Goal: Task Accomplishment & Management: Use online tool/utility

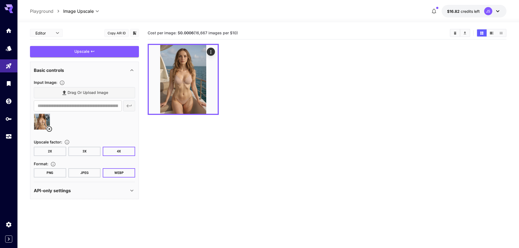
click at [185, 56] on img at bounding box center [183, 79] width 69 height 69
click at [231, 84] on div at bounding box center [327, 79] width 359 height 71
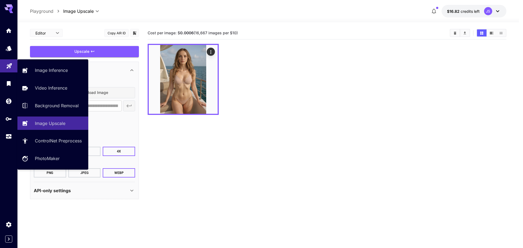
click at [11, 70] on link at bounding box center [8, 65] width 17 height 13
type input "**********"
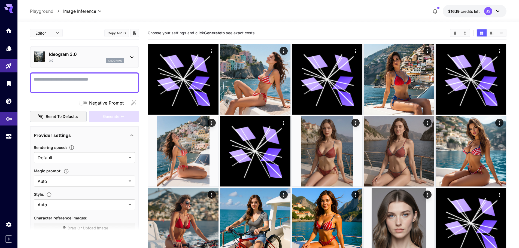
click at [8, 116] on icon "API Keys" at bounding box center [9, 118] width 7 height 7
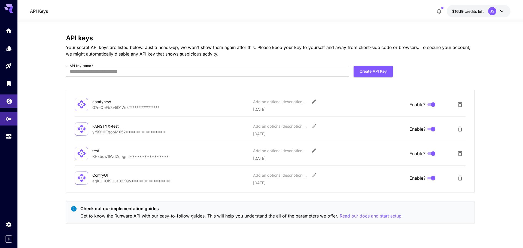
click at [8, 103] on link at bounding box center [8, 101] width 17 height 13
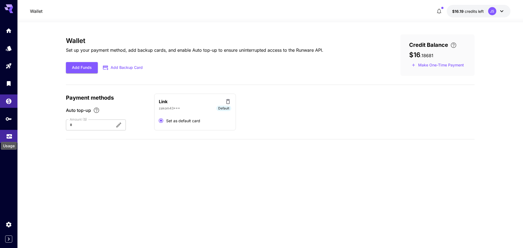
click at [8, 137] on icon "Usage" at bounding box center [9, 135] width 5 height 3
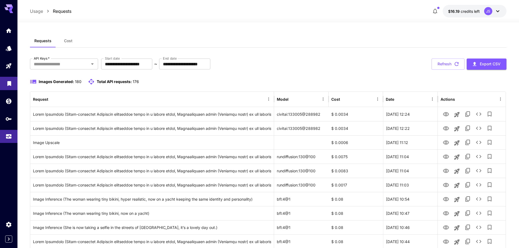
click at [8, 82] on icon "Library" at bounding box center [9, 82] width 4 height 5
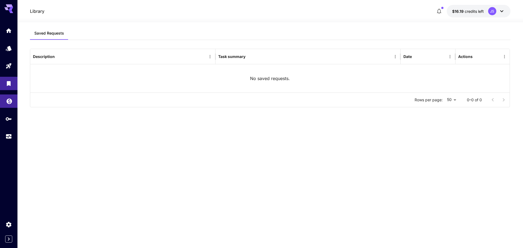
click at [4, 103] on link at bounding box center [8, 101] width 17 height 13
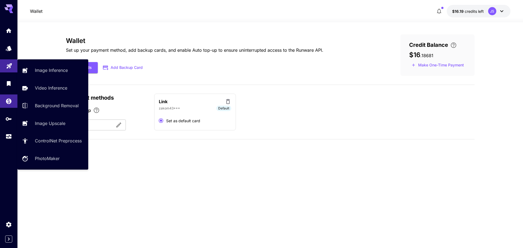
click at [10, 61] on div "Playground" at bounding box center [9, 64] width 7 height 7
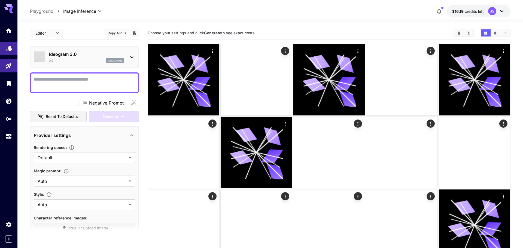
click at [10, 43] on icon "Models" at bounding box center [9, 46] width 7 height 7
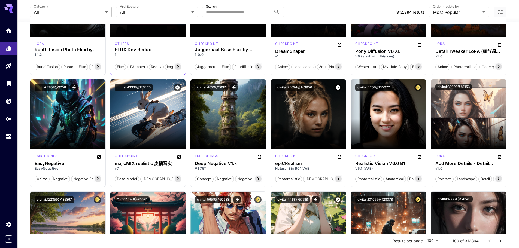
scroll to position [436, 0]
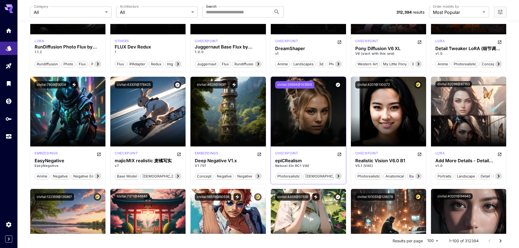
click at [293, 83] on button "civitai:25694@143906" at bounding box center [294, 84] width 39 height 7
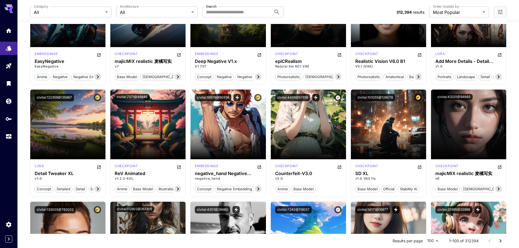
scroll to position [545, 0]
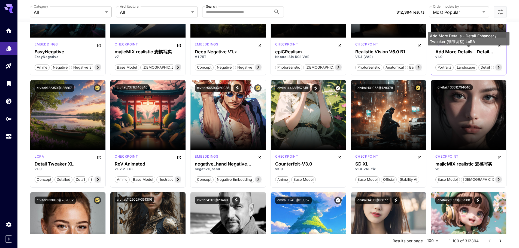
click at [467, 50] on h3 "Add More Details - Detail Enhancer / Tweaker (细节调整) LoRA" at bounding box center [469, 51] width 67 height 5
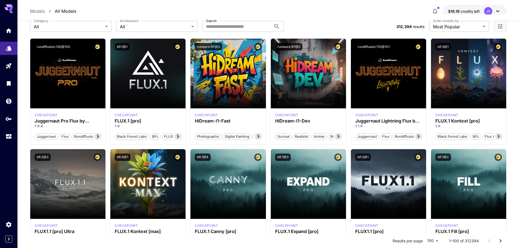
scroll to position [82, 0]
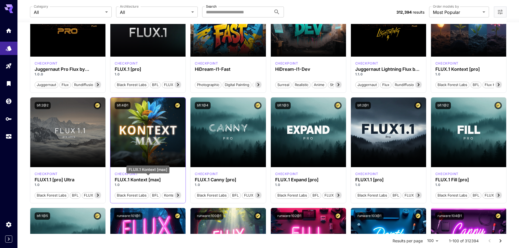
click at [144, 180] on h3 "FLUX.1 Kontext [max]" at bounding box center [148, 179] width 67 height 5
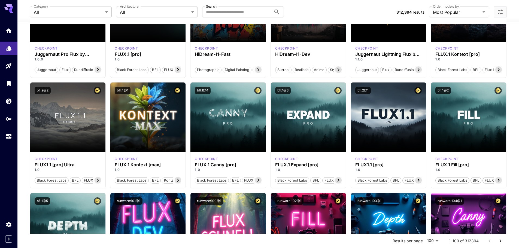
scroll to position [0, 0]
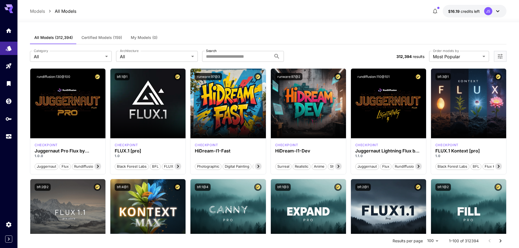
click at [43, 11] on p "Models" at bounding box center [37, 11] width 15 height 7
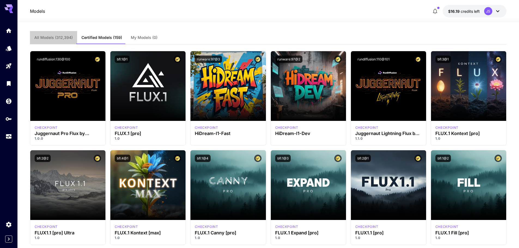
click at [68, 32] on button "All Models (312,394)" at bounding box center [53, 37] width 47 height 13
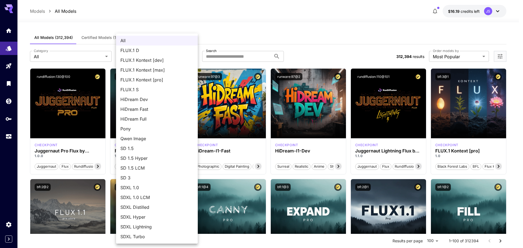
click at [167, 74] on li "FLUX.1 Kontext [max]" at bounding box center [157, 70] width 82 height 10
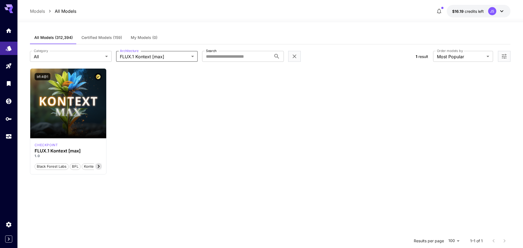
click at [174, 56] on body "**********" at bounding box center [261, 173] width 523 height 347
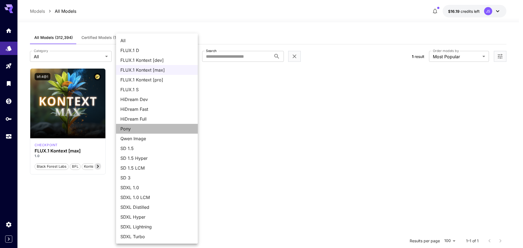
click at [144, 132] on span "Pony" at bounding box center [156, 129] width 73 height 7
type input "****"
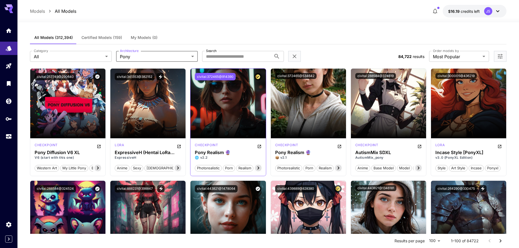
click at [218, 77] on button "civitai:372465@914390" at bounding box center [215, 76] width 41 height 7
click at [135, 77] on button "civitai:341353@382152" at bounding box center [135, 76] width 40 height 7
click at [144, 74] on button "civitai:341353@382152" at bounding box center [135, 76] width 40 height 7
click at [51, 38] on span "All Models (312,394)" at bounding box center [53, 37] width 38 height 5
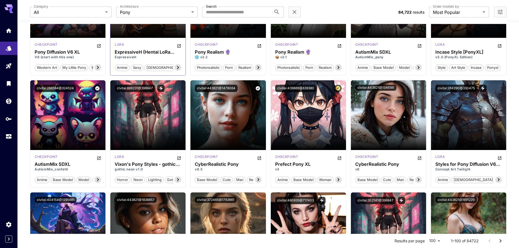
scroll to position [109, 0]
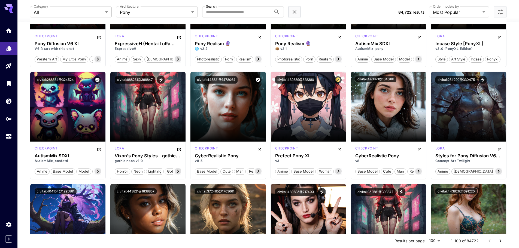
click at [13, 41] on div at bounding box center [8, 83] width 17 height 119
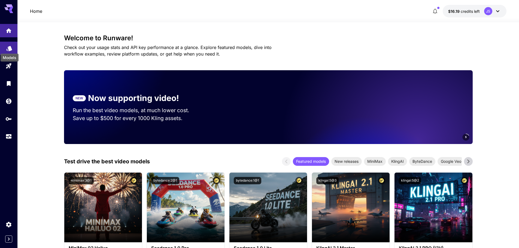
click at [8, 47] on icon "Models" at bounding box center [9, 46] width 6 height 5
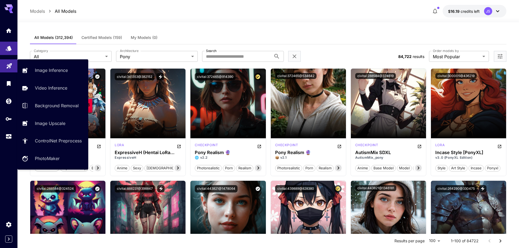
click at [7, 68] on link at bounding box center [8, 65] width 17 height 13
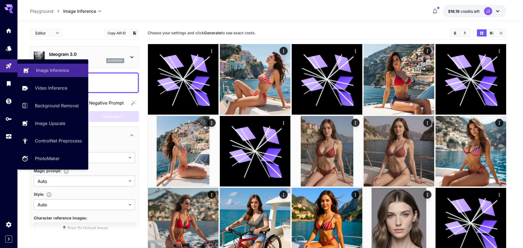
click at [34, 67] on link "Image Inference" at bounding box center [52, 70] width 71 height 13
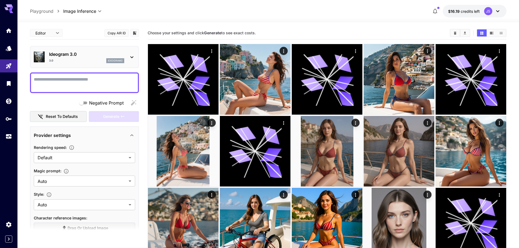
click at [89, 62] on div "3.0 ideogram3" at bounding box center [86, 60] width 75 height 5
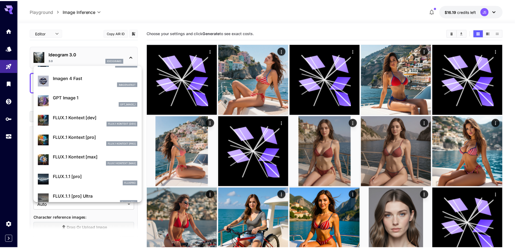
scroll to position [273, 0]
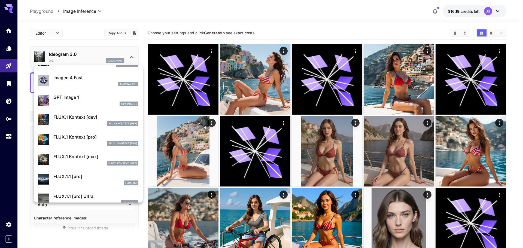
click at [88, 153] on div "FLUX.1 Kontext [max] FLUX.1 Kontext [max]" at bounding box center [88, 159] width 100 height 17
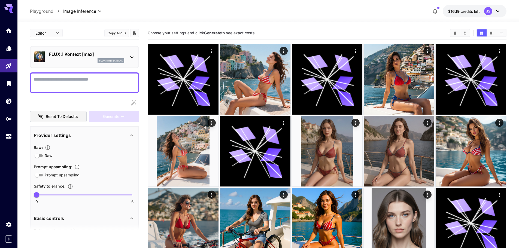
click at [70, 80] on textarea "Raw" at bounding box center [84, 82] width 101 height 13
click at [104, 78] on textarea "Raw" at bounding box center [84, 82] width 101 height 13
click at [78, 77] on textarea "Raw" at bounding box center [84, 82] width 101 height 13
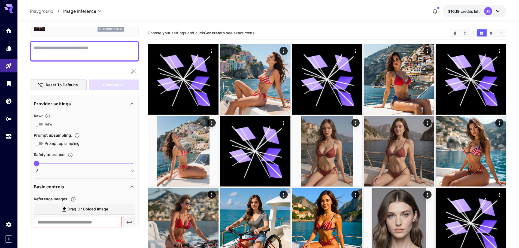
scroll to position [82, 0]
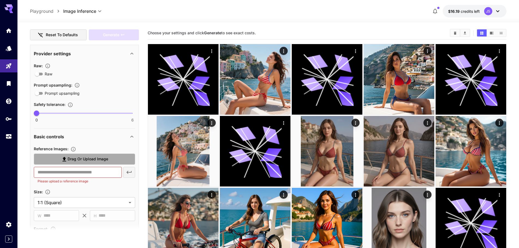
click at [75, 160] on span "Drag or upload image" at bounding box center [88, 159] width 41 height 7
click at [0, 0] on input "Drag or upload image" at bounding box center [0, 0] width 0 height 0
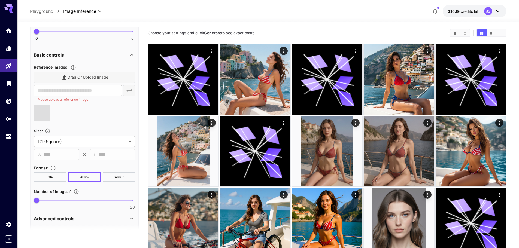
type input "**********"
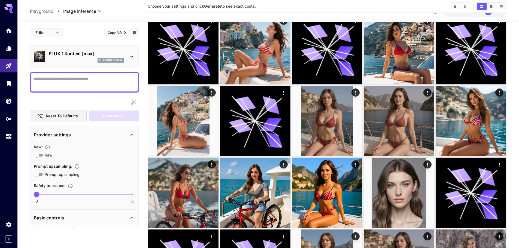
scroll to position [0, 0]
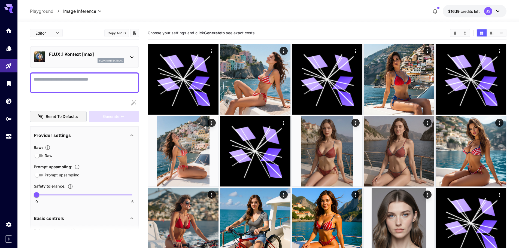
click at [105, 86] on textarea "Raw" at bounding box center [84, 82] width 101 height 13
click at [96, 84] on textarea "Raw" at bounding box center [84, 82] width 101 height 13
paste textarea "*********"
click at [69, 86] on textarea "**********" at bounding box center [84, 82] width 101 height 13
click at [135, 82] on div "**********" at bounding box center [84, 83] width 109 height 21
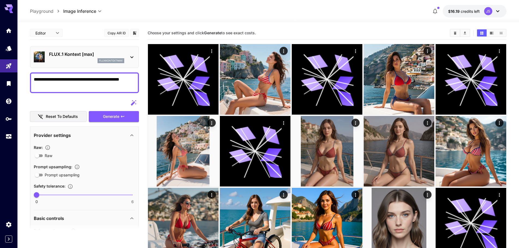
click at [126, 81] on textarea "**********" at bounding box center [84, 82] width 101 height 13
drag, startPoint x: 126, startPoint y: 81, endPoint x: 114, endPoint y: 80, distance: 12.5
click at [114, 80] on textarea "**********" at bounding box center [84, 82] width 101 height 13
click at [116, 116] on span "Generate" at bounding box center [111, 116] width 16 height 7
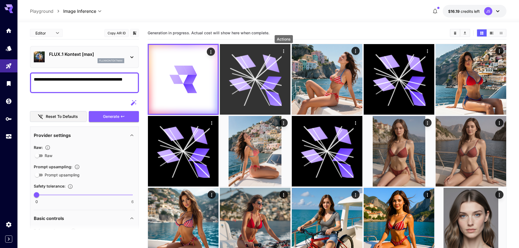
click at [283, 50] on icon "Actions" at bounding box center [283, 51] width 5 height 5
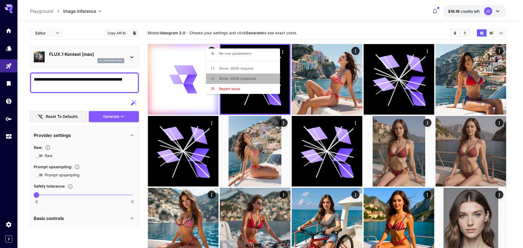
click at [255, 78] on span "Show JSON response" at bounding box center [237, 78] width 37 height 4
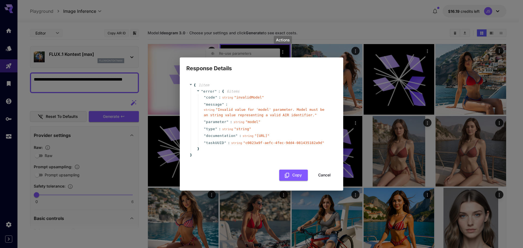
click at [242, 43] on div "Response Details { 1 item " error " : { 6 item s " code " : string " invalidMod…" at bounding box center [261, 124] width 523 height 248
click at [348, 34] on div "Response Details { 1 item " error " : { 6 item s " code " : string " invalidMod…" at bounding box center [261, 124] width 523 height 248
click at [326, 181] on button "Cancel" at bounding box center [324, 175] width 25 height 11
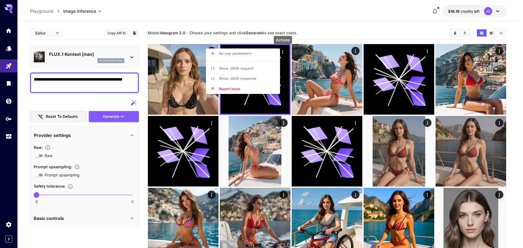
drag, startPoint x: 253, startPoint y: 69, endPoint x: 248, endPoint y: 23, distance: 45.6
click at [83, 24] on div "Re-use parameters Show JSON request Show JSON response Report issue" at bounding box center [41, 124] width 83 height 248
click at [248, 23] on div at bounding box center [261, 124] width 523 height 248
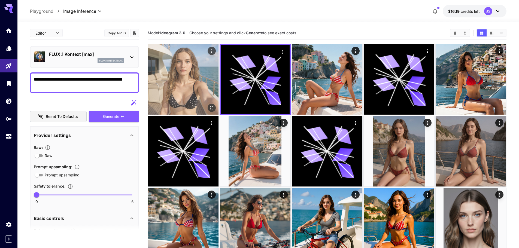
click at [186, 77] on img at bounding box center [183, 79] width 71 height 71
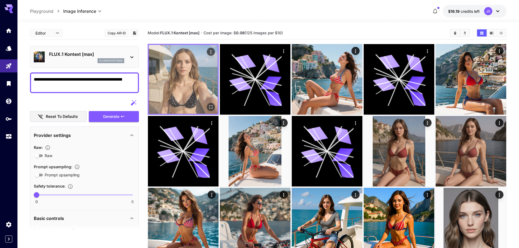
click at [216, 107] on img at bounding box center [183, 79] width 69 height 69
click at [213, 107] on icon "Open in fullscreen" at bounding box center [210, 106] width 5 height 5
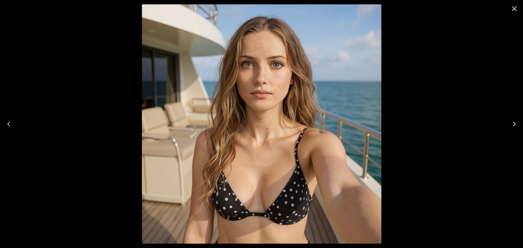
click at [519, 13] on button "Close" at bounding box center [514, 8] width 13 height 13
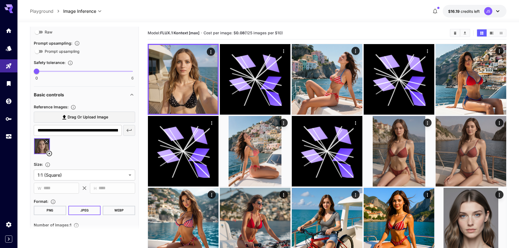
scroll to position [136, 0]
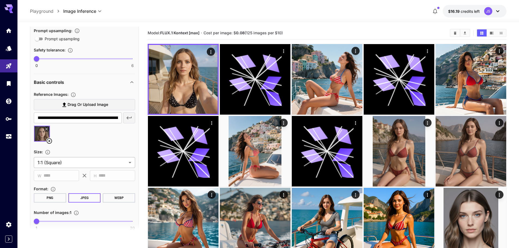
click at [93, 160] on body "**********" at bounding box center [259, 245] width 519 height 491
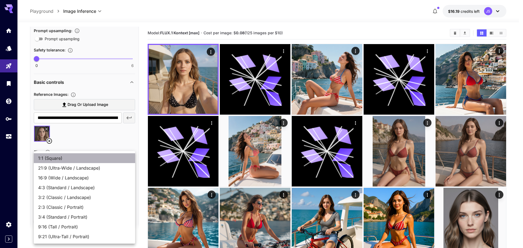
click at [93, 160] on span "1:1 (Square)" at bounding box center [84, 158] width 93 height 7
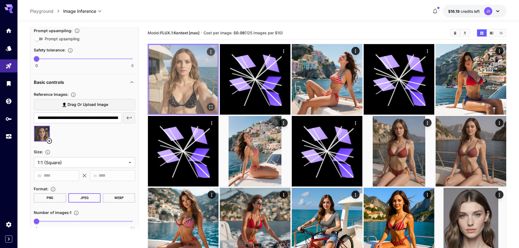
click at [197, 90] on img at bounding box center [183, 79] width 69 height 69
click at [216, 113] on img at bounding box center [183, 79] width 69 height 69
click at [212, 106] on icon "Open in fullscreen" at bounding box center [210, 106] width 3 height 3
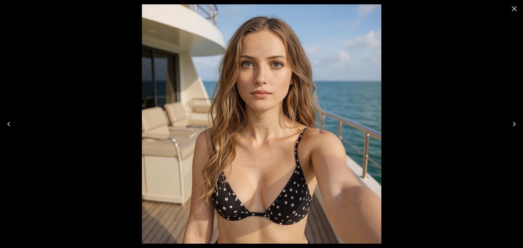
drag, startPoint x: 516, startPoint y: 5, endPoint x: 511, endPoint y: 8, distance: 6.1
click at [511, 8] on icon "Close" at bounding box center [514, 8] width 9 height 9
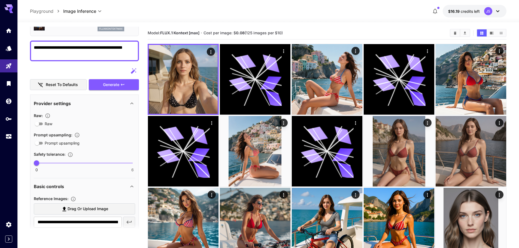
scroll to position [27, 0]
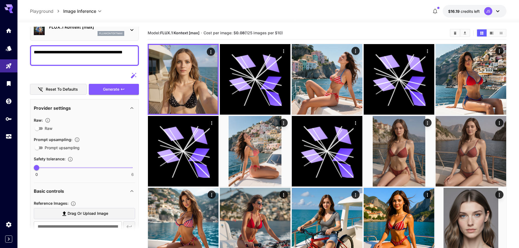
click at [101, 61] on textarea "**********" at bounding box center [84, 55] width 101 height 13
paste textarea "**********"
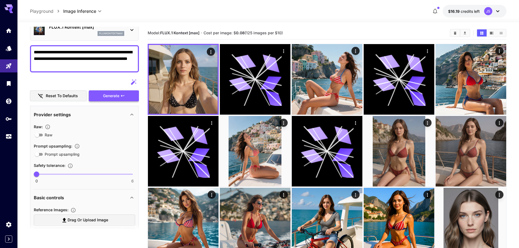
type textarea "**********"
click at [113, 93] on span "Generate" at bounding box center [111, 96] width 16 height 7
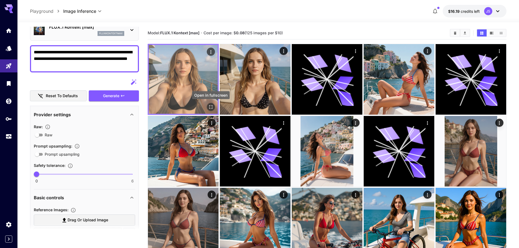
click at [212, 105] on icon "Open in fullscreen" at bounding box center [210, 106] width 5 height 5
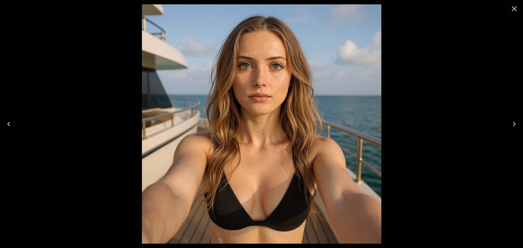
click at [518, 8] on icon "Close" at bounding box center [514, 8] width 9 height 9
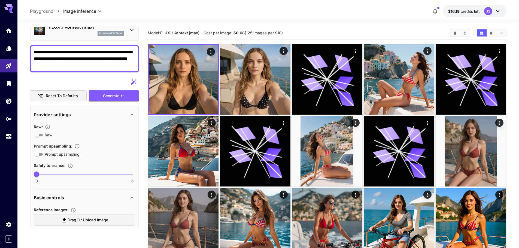
click at [223, 29] on div "Model: FLUX.1 Kontext [max] · Cost per image: $ 0.08 (125 images per $10)" at bounding box center [327, 33] width 359 height 8
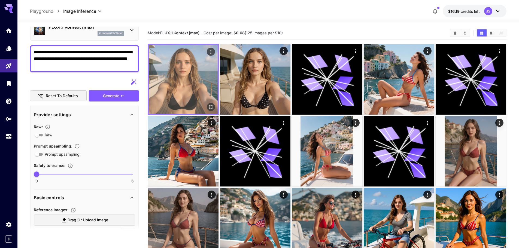
click at [213, 109] on icon "Open in fullscreen" at bounding box center [210, 106] width 5 height 5
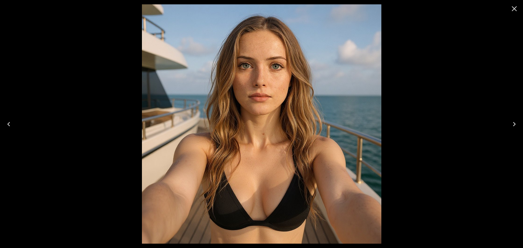
click at [518, 10] on icon "Close" at bounding box center [514, 8] width 9 height 9
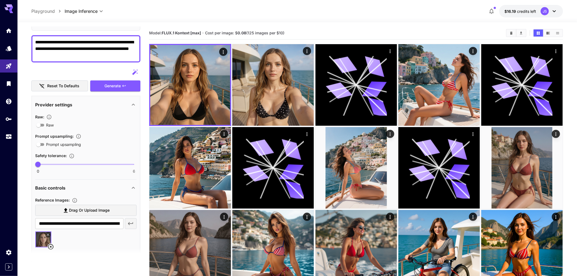
scroll to position [48, 0]
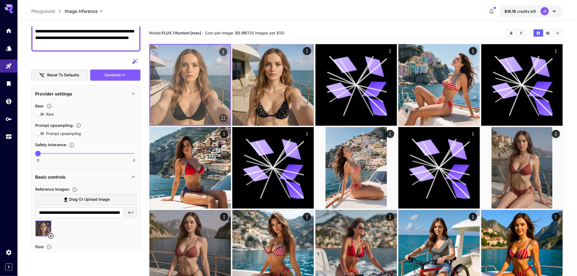
click at [224, 112] on img at bounding box center [190, 85] width 80 height 80
click at [225, 116] on icon "Open in fullscreen" at bounding box center [223, 117] width 5 height 5
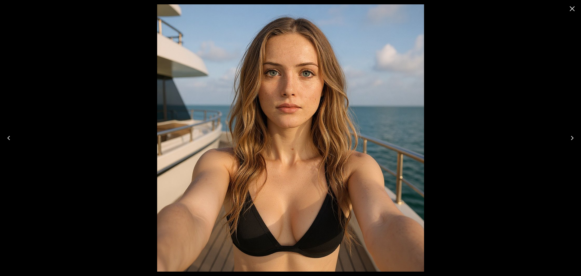
click at [516, 126] on div at bounding box center [290, 138] width 581 height 276
click at [519, 13] on icon "Close" at bounding box center [572, 8] width 9 height 9
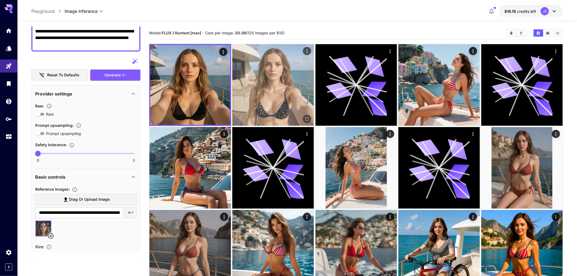
click at [306, 117] on icon "Open in fullscreen" at bounding box center [306, 118] width 5 height 5
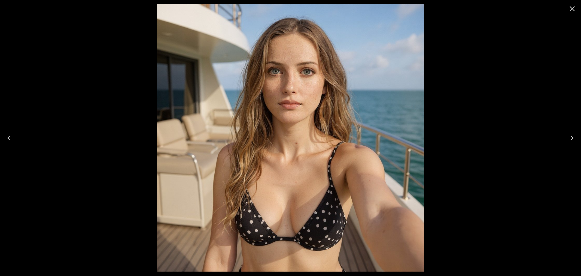
click at [519, 10] on button "Close" at bounding box center [572, 8] width 13 height 13
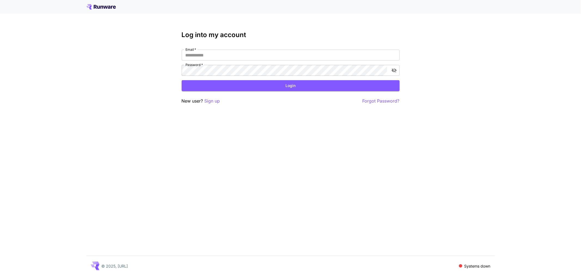
type input "**********"
click at [232, 79] on form "**********" at bounding box center [291, 70] width 218 height 41
click at [232, 83] on button "Login" at bounding box center [291, 85] width 218 height 11
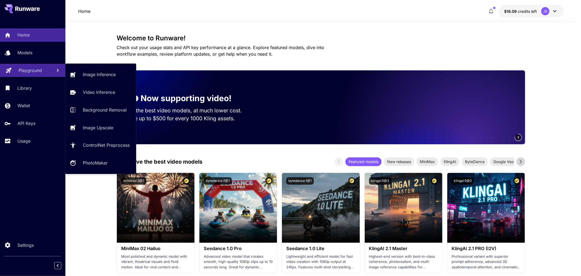
click at [34, 71] on p "Playground" at bounding box center [30, 70] width 23 height 7
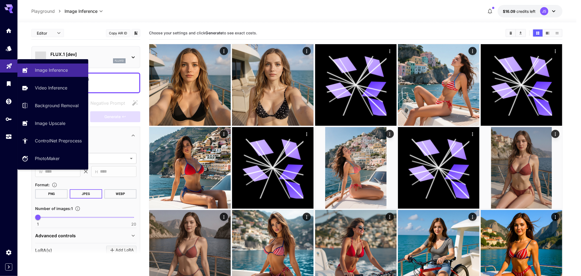
type input "**********"
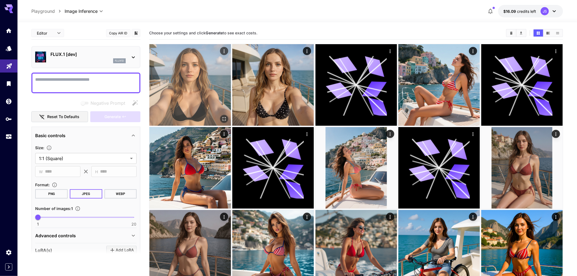
click at [227, 119] on button "Open in fullscreen" at bounding box center [224, 119] width 8 height 8
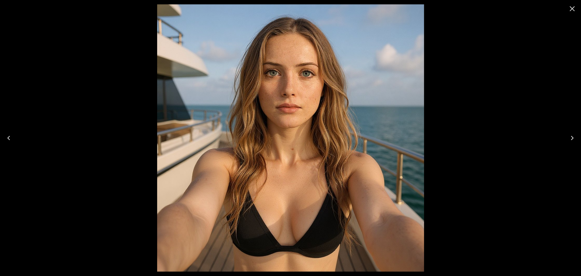
drag, startPoint x: 313, startPoint y: 135, endPoint x: 334, endPoint y: 99, distance: 42.3
click at [333, 101] on img at bounding box center [290, 137] width 267 height 267
click at [268, 91] on img at bounding box center [290, 137] width 267 height 267
click at [443, 189] on div at bounding box center [290, 138] width 581 height 276
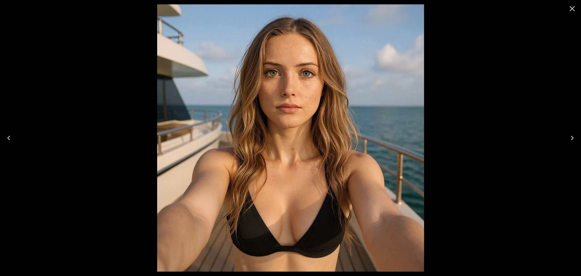
click at [495, 88] on div at bounding box center [290, 138] width 581 height 276
click at [572, 10] on icon "Close" at bounding box center [572, 8] width 9 height 9
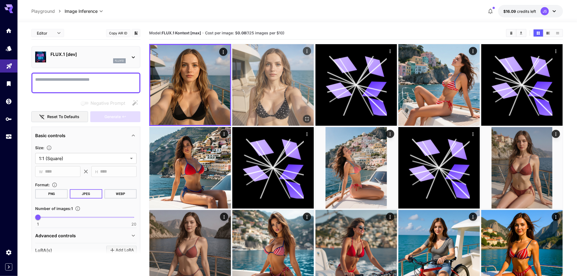
click at [308, 116] on icon "Open in fullscreen" at bounding box center [306, 118] width 5 height 5
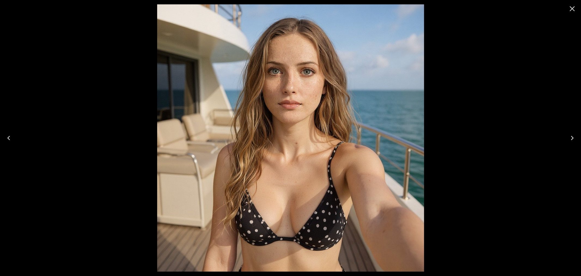
click at [522, 92] on div at bounding box center [290, 138] width 581 height 276
click at [572, 11] on icon "Close" at bounding box center [572, 8] width 9 height 9
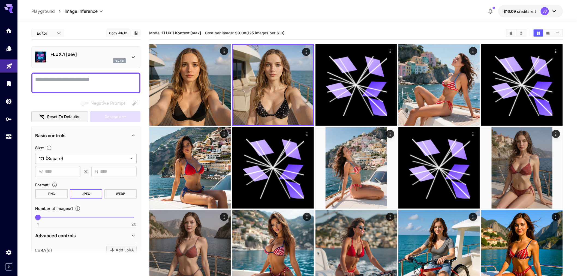
click at [555, 11] on icon at bounding box center [554, 11] width 7 height 7
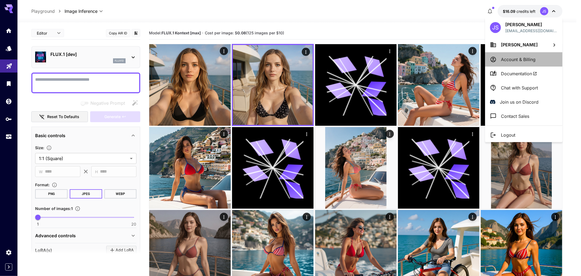
click at [526, 58] on p "Account & Billing" at bounding box center [518, 59] width 35 height 7
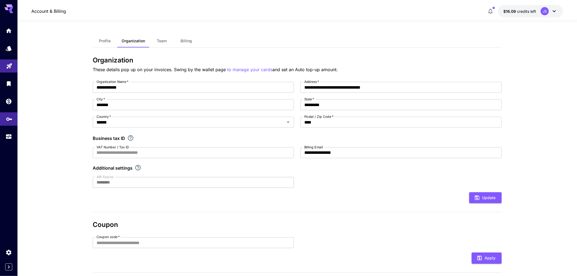
click at [9, 114] on div "API Keys" at bounding box center [9, 117] width 7 height 7
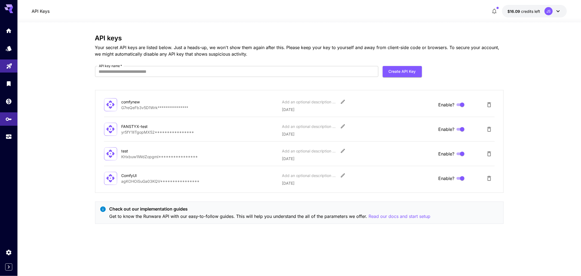
click at [156, 77] on form "API key name   * API key name   * Create API Key" at bounding box center [258, 73] width 327 height 15
click at [156, 74] on input "API key name   *" at bounding box center [236, 71] width 283 height 11
type input "****"
type input "**********"
click at [398, 72] on button "Create API Key" at bounding box center [402, 71] width 39 height 11
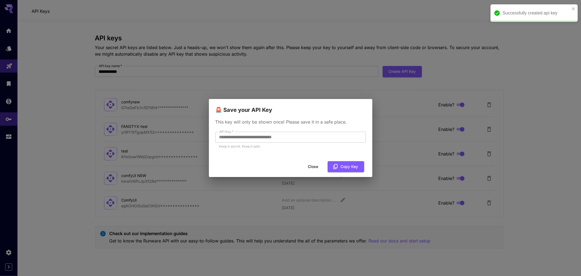
click at [347, 172] on div "Close Copy Key" at bounding box center [291, 167] width 164 height 16
click at [346, 169] on button "Copy Key" at bounding box center [346, 166] width 37 height 11
click at [346, 169] on button "Copied" at bounding box center [348, 166] width 32 height 11
click at [210, 48] on div "**********" at bounding box center [290, 138] width 581 height 276
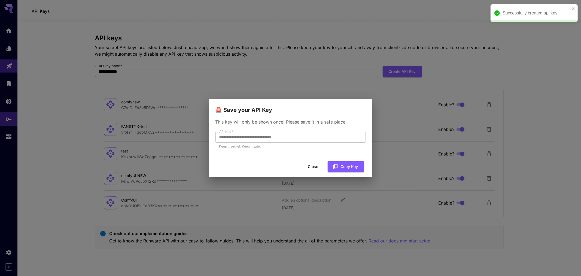
click at [64, 92] on div "**********" at bounding box center [290, 138] width 581 height 276
drag, startPoint x: 318, startPoint y: 167, endPoint x: 197, endPoint y: 145, distance: 123.0
click at [318, 167] on button "Close" at bounding box center [313, 166] width 25 height 11
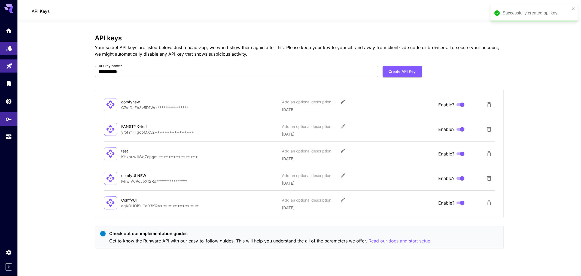
click at [7, 54] on link at bounding box center [8, 48] width 17 height 13
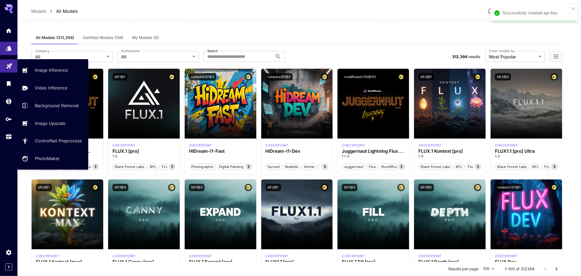
click at [4, 69] on link at bounding box center [8, 65] width 17 height 13
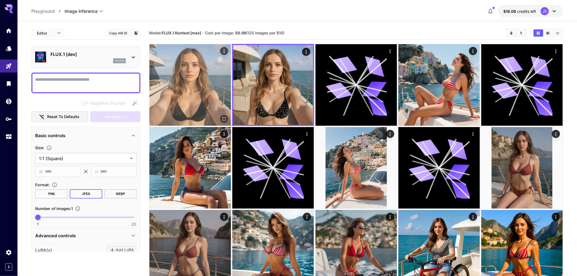
click at [205, 97] on img at bounding box center [189, 84] width 81 height 81
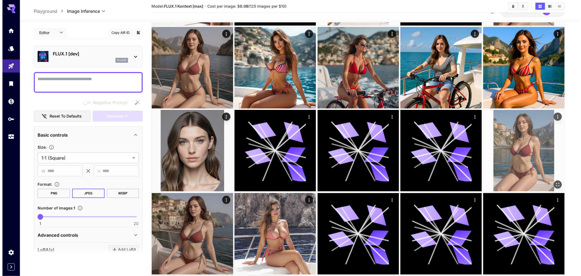
scroll to position [151, 0]
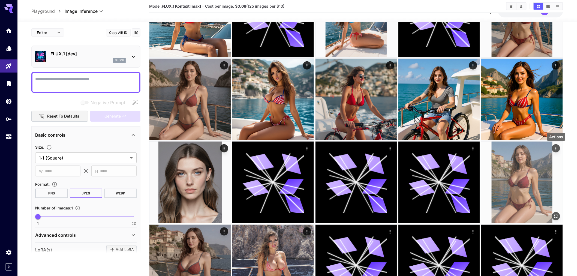
click at [555, 147] on icon "Actions" at bounding box center [555, 149] width 1 height 4
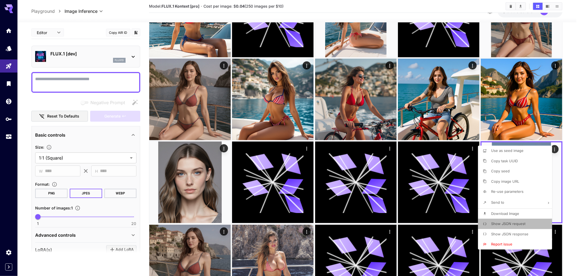
click at [529, 225] on li "Show JSON request" at bounding box center [516, 224] width 77 height 10
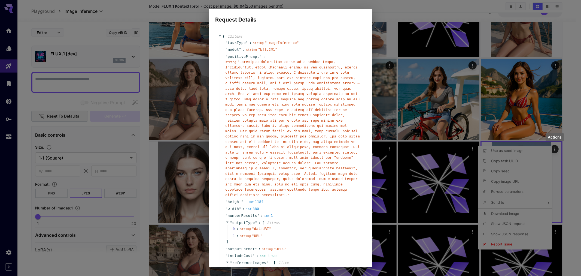
click at [242, 61] on span "" "" at bounding box center [293, 128] width 134 height 137
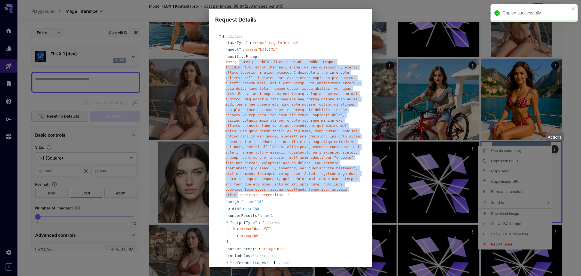
drag, startPoint x: 242, startPoint y: 61, endPoint x: 301, endPoint y: 183, distance: 134.9
click at [301, 183] on span "" "" at bounding box center [293, 128] width 134 height 137
copy span "Instagram influencer photo on a luxury yacht, Mediterranean coast (Positano sty…"
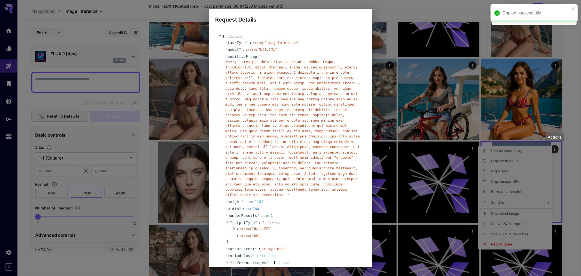
click at [255, 187] on span "" "" at bounding box center [293, 128] width 134 height 137
click at [258, 190] on span "" "" at bounding box center [293, 128] width 134 height 137
click at [259, 190] on span "" "" at bounding box center [293, 128] width 134 height 137
click at [260, 189] on span "" "" at bounding box center [293, 128] width 134 height 137
drag, startPoint x: 267, startPoint y: 189, endPoint x: 256, endPoint y: 190, distance: 10.9
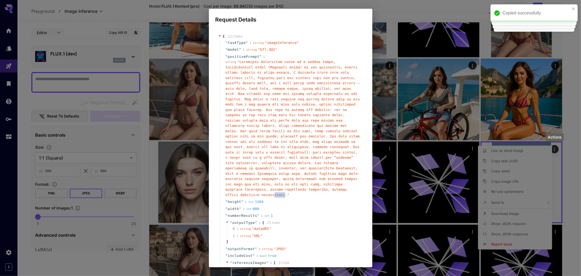
click at [256, 190] on span "" "" at bounding box center [293, 128] width 134 height 137
click at [266, 189] on span "" "" at bounding box center [293, 128] width 134 height 137
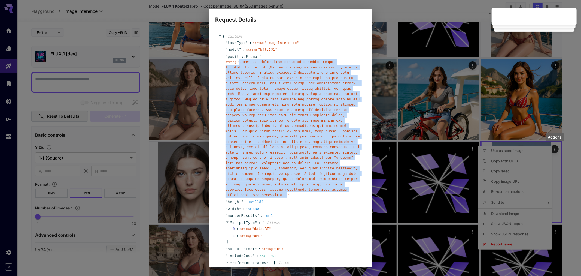
drag, startPoint x: 268, startPoint y: 189, endPoint x: 238, endPoint y: 61, distance: 131.7
click at [238, 61] on span "" "" at bounding box center [293, 128] width 134 height 137
copy span "Instagram influencer photo on a luxury yacht, Mediterranean coast (Positano sty…"
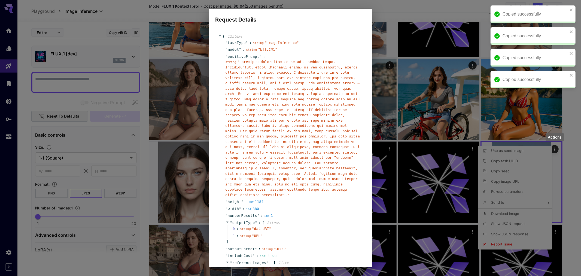
click at [392, 9] on div "Request Details { 12 item s " taskType " : string " imageInference " " model " …" at bounding box center [290, 138] width 581 height 276
click at [378, 14] on div "Request Details { 12 item s " taskType " : string " imageInference " " model " …" at bounding box center [290, 138] width 581 height 276
click at [116, 26] on div "Request Details { 12 item s " taskType " : string " imageInference " " model " …" at bounding box center [290, 138] width 581 height 276
click at [4, 44] on div "Request Details { 12 item s " taskType " : string " imageInference " " model " …" at bounding box center [290, 138] width 581 height 276
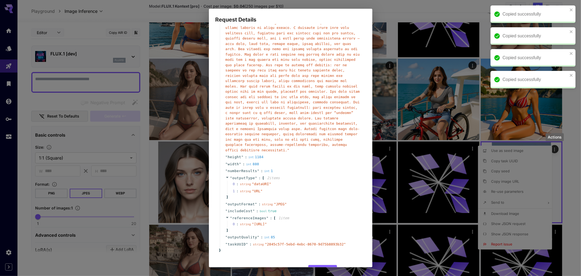
scroll to position [68, 0]
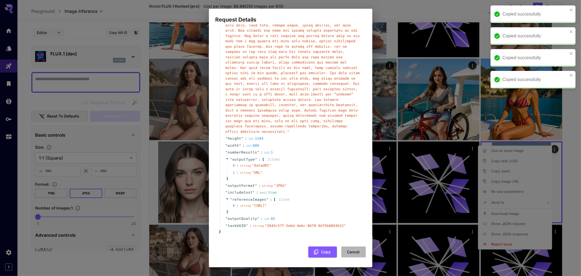
click at [344, 254] on button "Cancel" at bounding box center [354, 251] width 25 height 11
